Goal: Download file/media

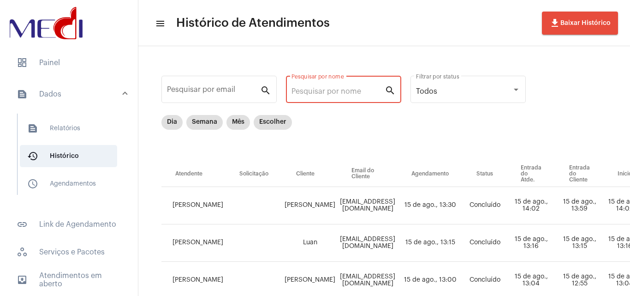
click at [341, 88] on input "Pesquisar por nome" at bounding box center [338, 91] width 93 height 8
paste input "[PERSON_NAME] [PERSON_NAME] [PERSON_NAME]"
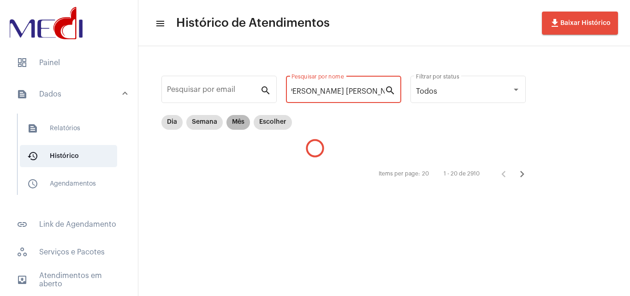
click at [243, 120] on mat-chip "Mês" at bounding box center [239, 122] width 24 height 15
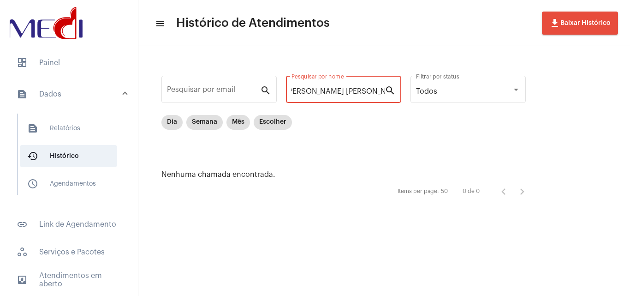
drag, startPoint x: 341, startPoint y: 90, endPoint x: 561, endPoint y: 73, distance: 221.2
click at [561, 73] on div "Pesquisar por email search [PERSON_NAME] [PERSON_NAME] [PERSON_NAME] Pesquisar …" at bounding box center [384, 136] width 492 height 181
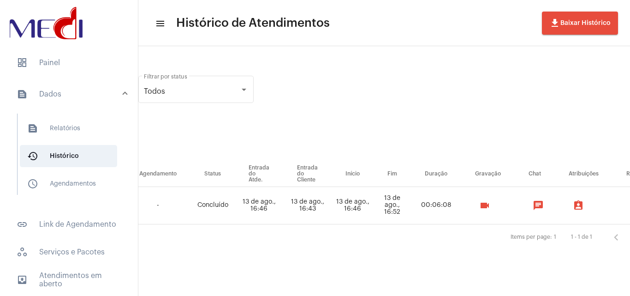
scroll to position [0, 282]
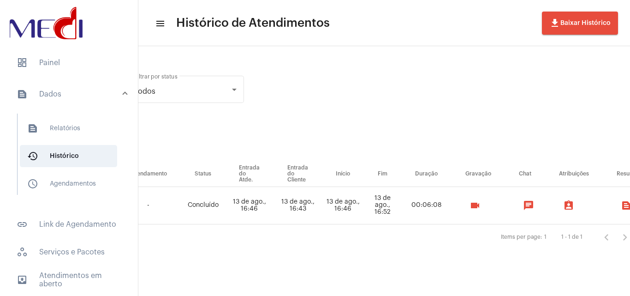
type input "[PERSON_NAME] [PERSON_NAME]"
click at [480, 209] on mat-icon "videocam" at bounding box center [475, 205] width 11 height 11
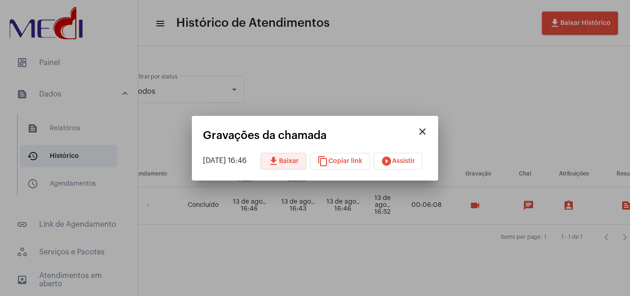
click at [294, 160] on span "download Baixar" at bounding box center [283, 161] width 31 height 6
click at [328, 230] on div at bounding box center [315, 148] width 630 height 296
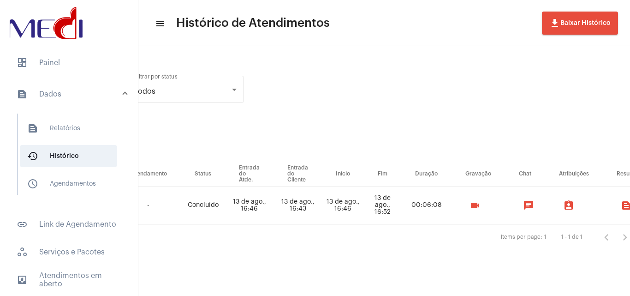
scroll to position [0, 0]
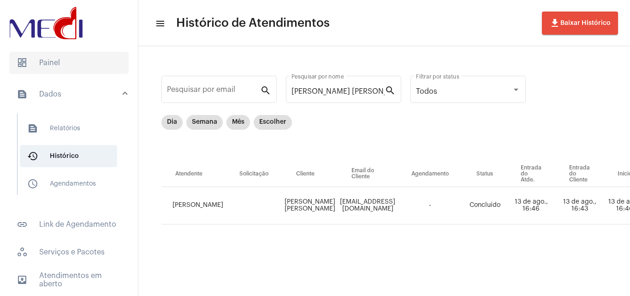
click at [59, 67] on span "dashboard Painel" at bounding box center [69, 63] width 120 height 22
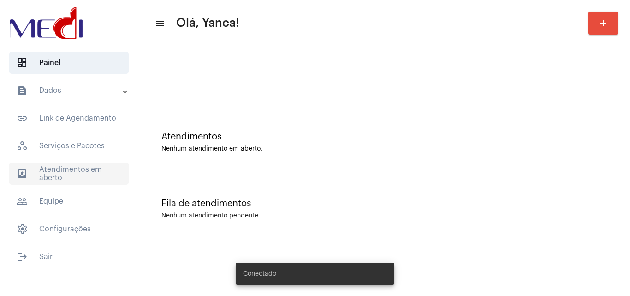
click at [72, 176] on span "outbox_outline Atendimentos em aberto" at bounding box center [69, 173] width 120 height 22
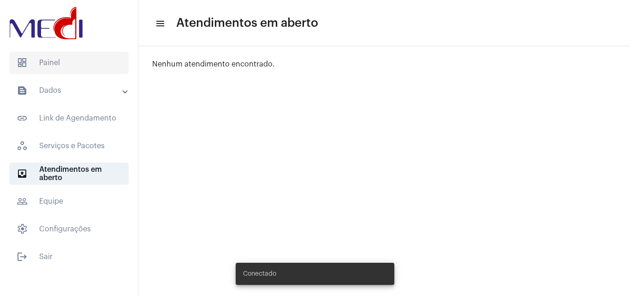
click at [104, 69] on span "dashboard Painel" at bounding box center [69, 63] width 120 height 22
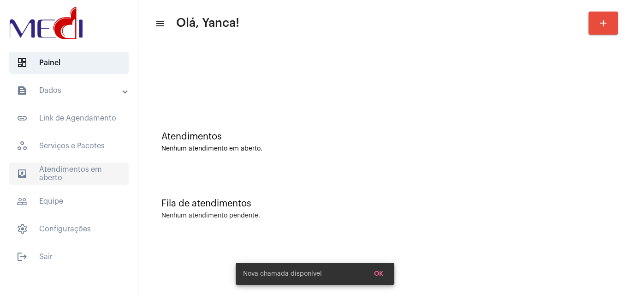
click at [76, 173] on span "outbox_outline Atendimentos em aberto" at bounding box center [69, 173] width 120 height 22
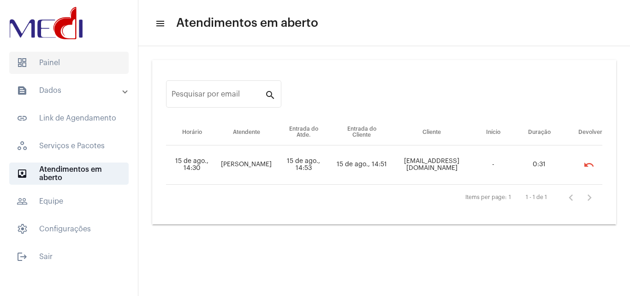
click at [72, 66] on span "dashboard Painel" at bounding box center [69, 63] width 120 height 22
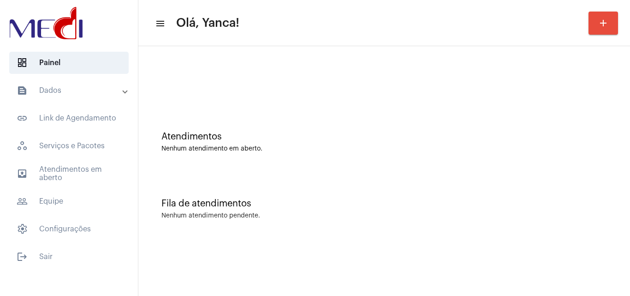
click at [84, 87] on mat-panel-title "text_snippet_outlined Dados" at bounding box center [70, 90] width 107 height 11
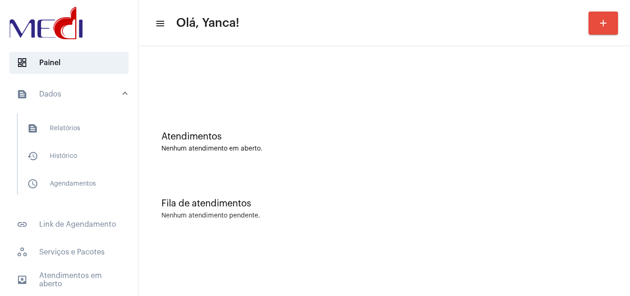
click at [86, 85] on mat-expansion-panel-header "text_snippet_outlined Dados" at bounding box center [72, 94] width 132 height 30
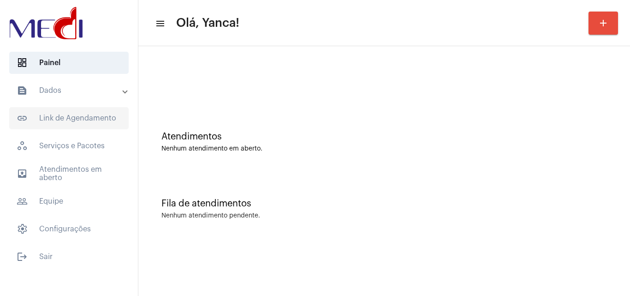
click at [96, 88] on mat-panel-title "text_snippet_outlined Dados" at bounding box center [70, 90] width 107 height 11
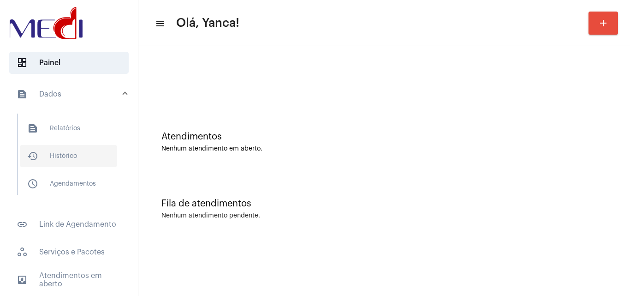
drag, startPoint x: 67, startPoint y: 156, endPoint x: 81, endPoint y: 156, distance: 13.4
click at [68, 156] on span "history_outlined Histórico" at bounding box center [68, 156] width 97 height 22
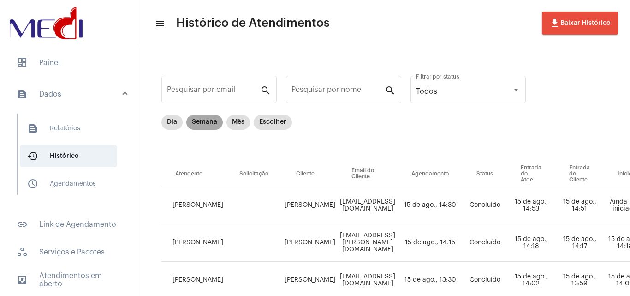
click at [212, 124] on mat-chip "Semana" at bounding box center [204, 122] width 36 height 15
click at [365, 86] on div "Pesquisar por nome" at bounding box center [338, 88] width 93 height 29
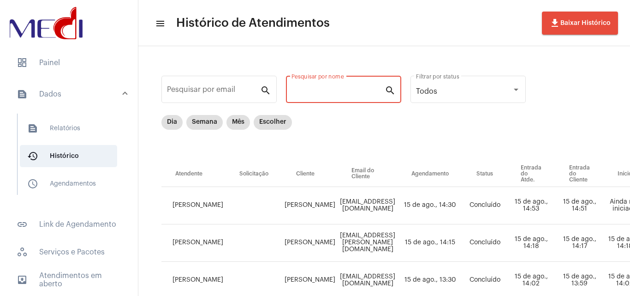
paste input "[PERSON_NAME]"
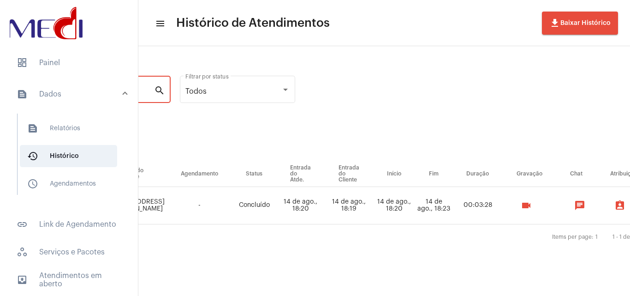
scroll to position [0, 274]
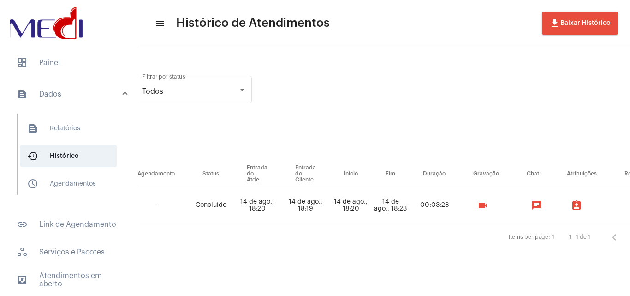
type input "[PERSON_NAME]"
click at [489, 203] on mat-icon "videocam" at bounding box center [483, 205] width 11 height 11
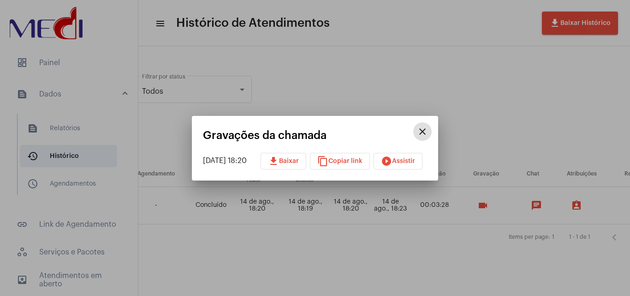
click at [300, 156] on button "download Baixar" at bounding box center [284, 161] width 46 height 17
